Goal: Navigation & Orientation: Find specific page/section

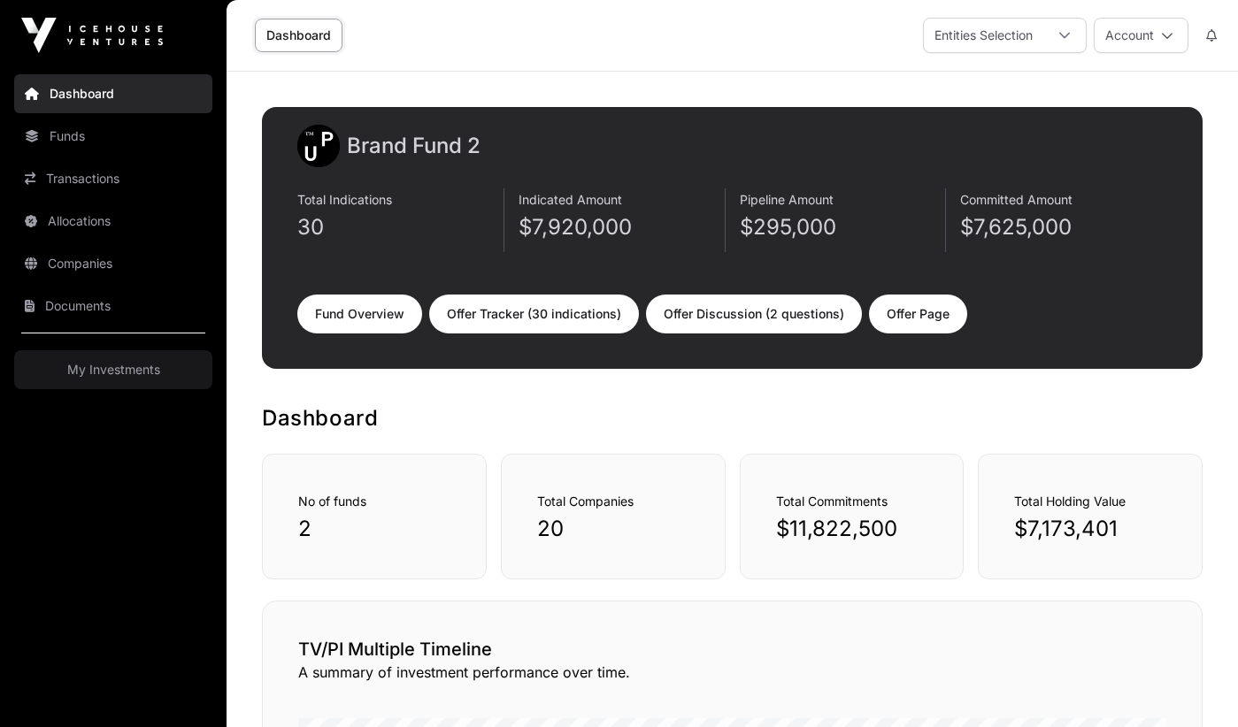
click at [112, 367] on link "My Investments" at bounding box center [113, 369] width 198 height 39
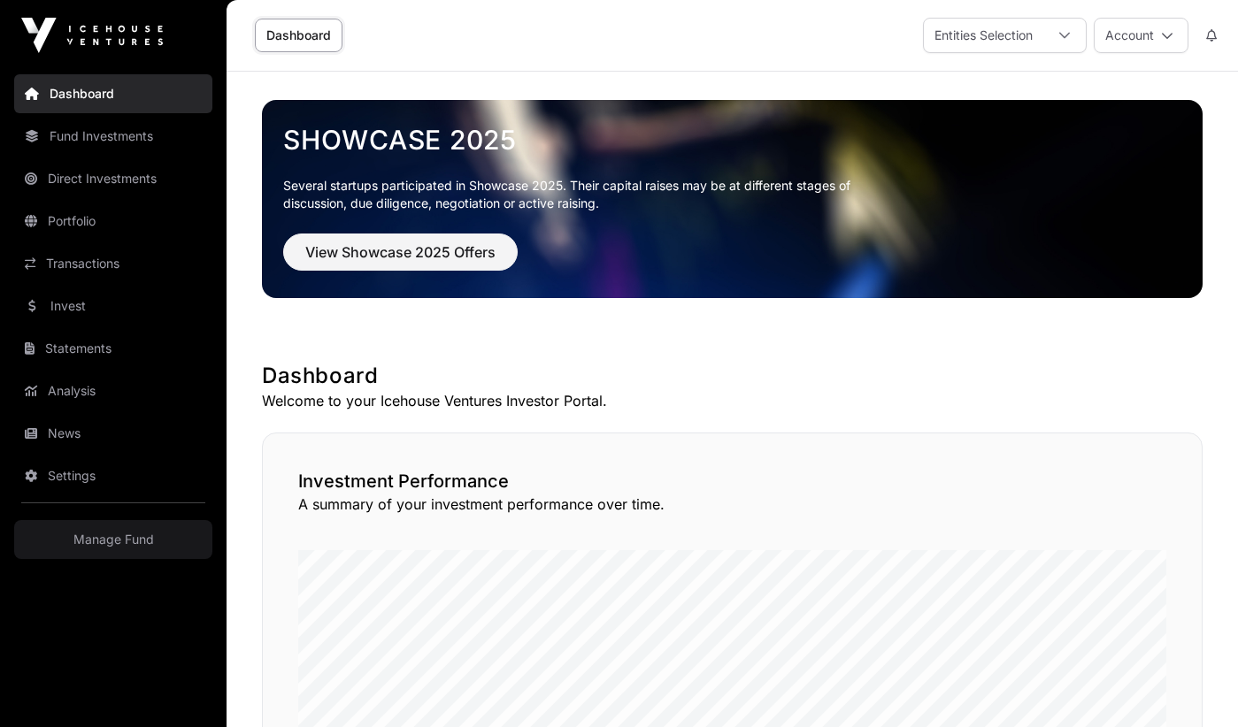
click at [101, 48] on img at bounding box center [92, 35] width 142 height 35
